Goal: Information Seeking & Learning: Learn about a topic

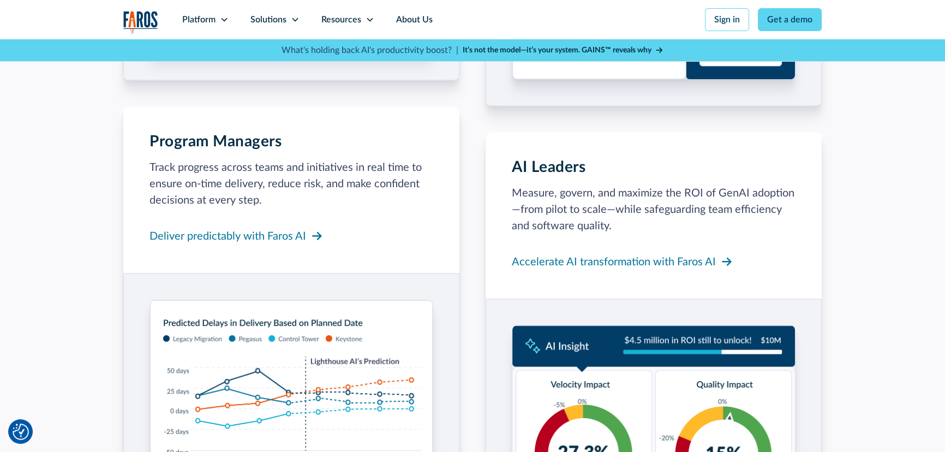
scroll to position [1339, 0]
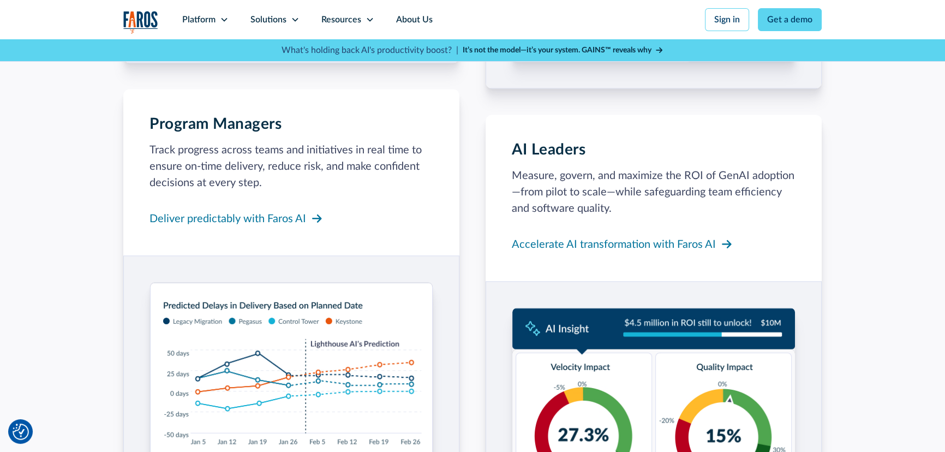
click at [619, 244] on div "Accelerate AI transformation with Faros AI" at bounding box center [614, 244] width 204 height 16
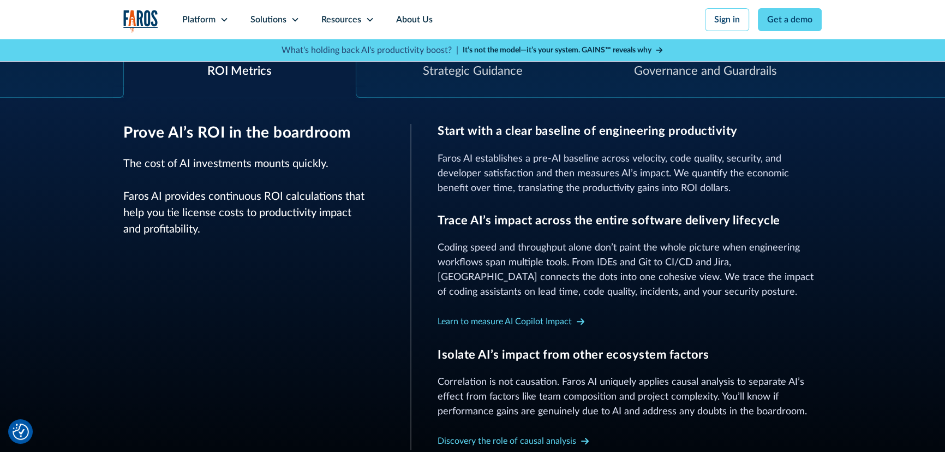
scroll to position [397, 0]
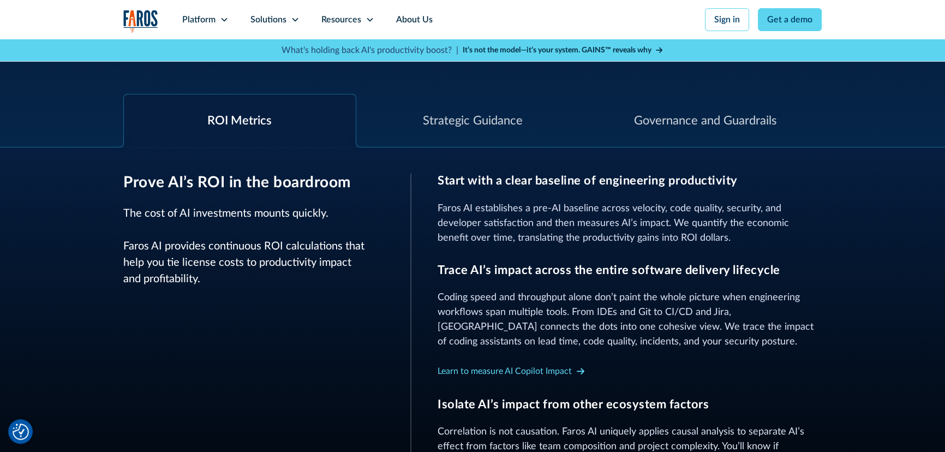
click at [468, 122] on div "Strategic Guidance" at bounding box center [472, 121] width 100 height 18
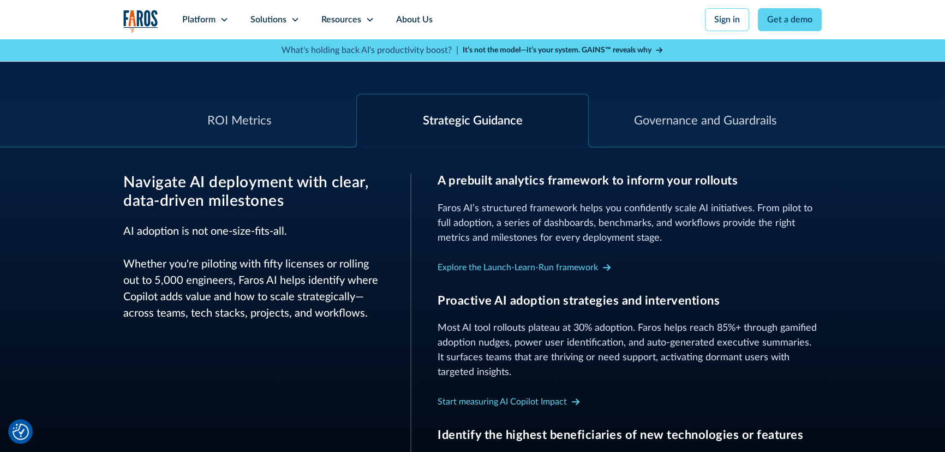
click at [246, 117] on div "ROI Metrics" at bounding box center [239, 121] width 64 height 18
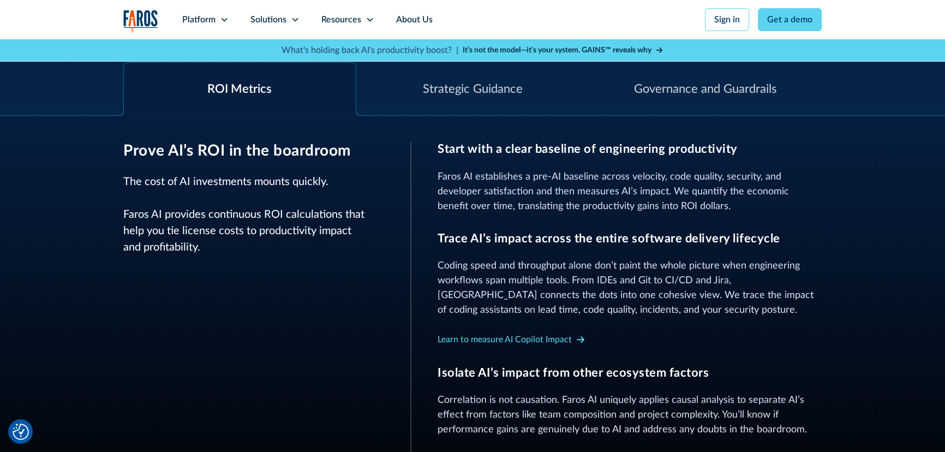
scroll to position [347, 0]
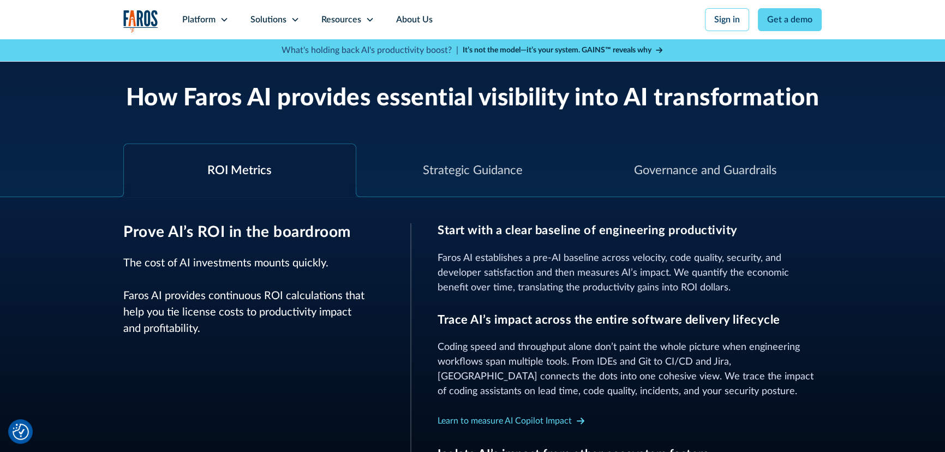
click at [362, 20] on div "Resources" at bounding box center [347, 19] width 75 height 39
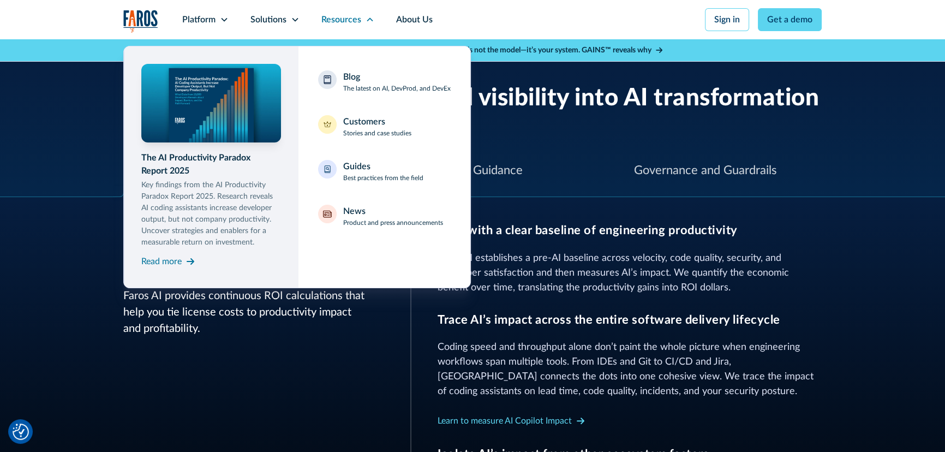
click at [266, 15] on div "Solutions" at bounding box center [268, 19] width 36 height 13
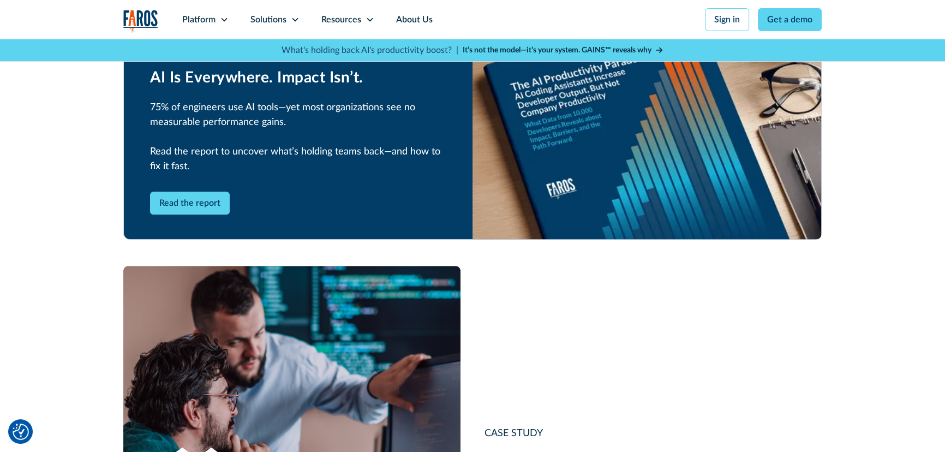
scroll to position [992, 0]
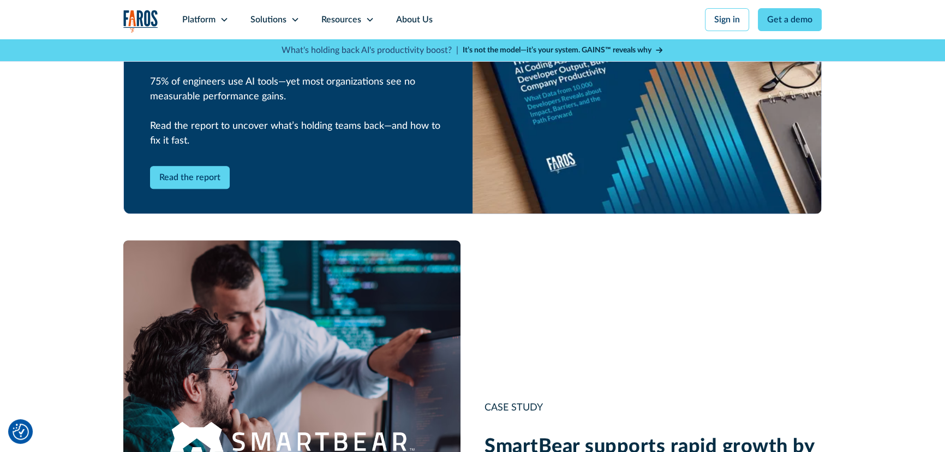
click at [206, 180] on link "Read the report" at bounding box center [190, 177] width 80 height 23
